Goal: Check status: Check status

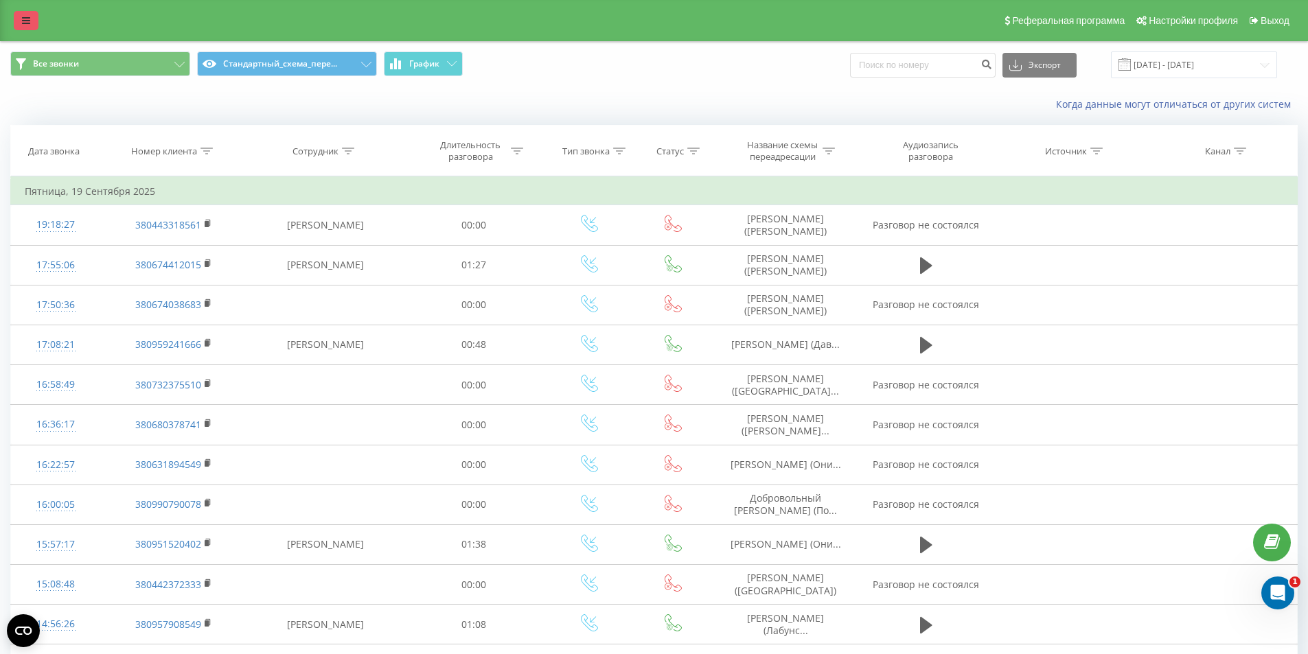
drag, startPoint x: 12, startPoint y: 22, endPoint x: 21, endPoint y: 19, distance: 9.3
click at [18, 22] on div "Реферальная программа Настройки профиля Выход" at bounding box center [654, 20] width 1308 height 41
click at [22, 19] on icon at bounding box center [26, 21] width 8 height 10
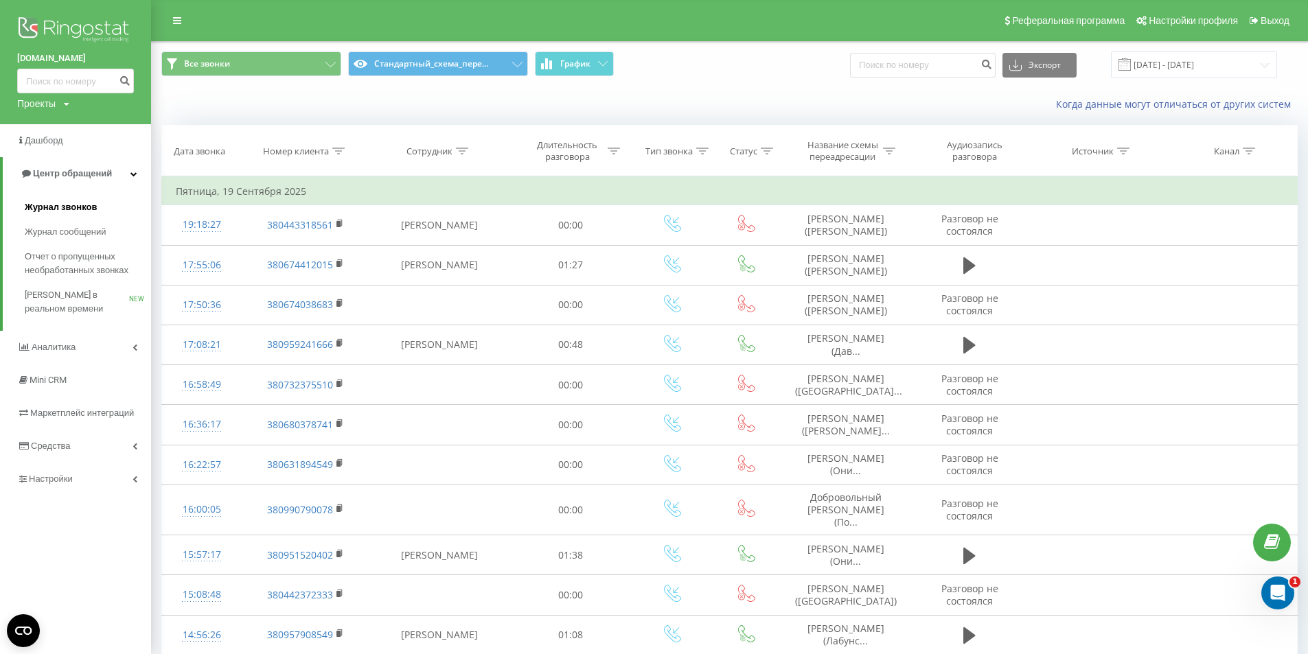
click at [67, 211] on span "Журнал звонков" at bounding box center [61, 207] width 72 height 14
